Goal: Navigation & Orientation: Find specific page/section

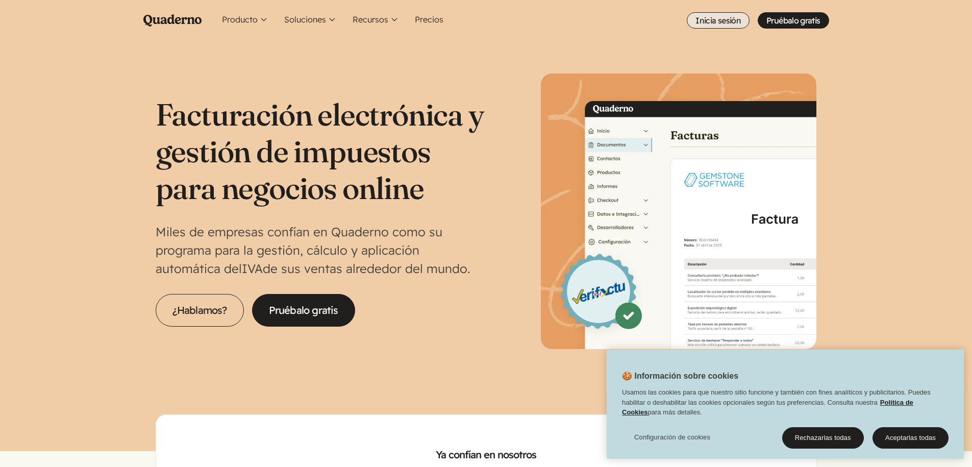
click at [738, 21] on link "Inicia sesión" at bounding box center [717, 20] width 63 height 16
click at [731, 19] on link "Inicia sesión" at bounding box center [717, 20] width 63 height 16
click at [731, 23] on link "Inicia sesión" at bounding box center [717, 20] width 63 height 16
click at [722, 18] on link "Inicia sesión" at bounding box center [717, 20] width 63 height 16
click at [720, 21] on link "Inicia sesión" at bounding box center [717, 20] width 63 height 16
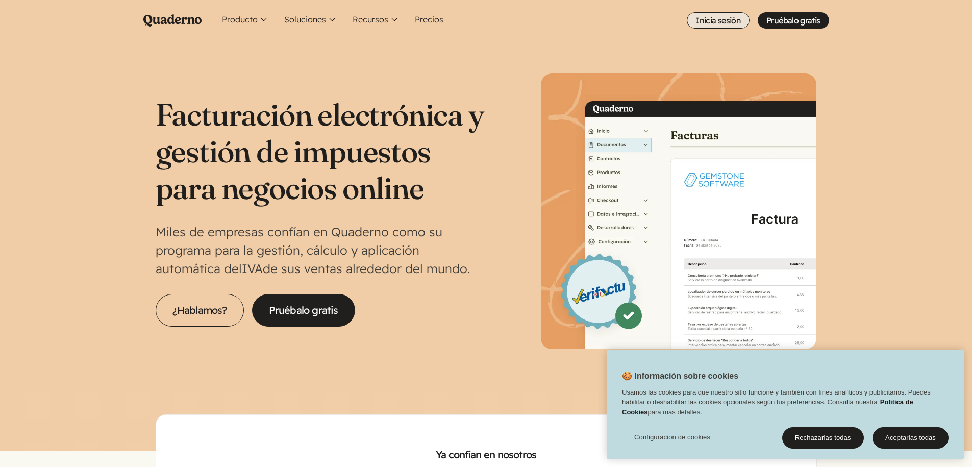
click at [719, 19] on link "Inicia sesión" at bounding box center [717, 20] width 63 height 16
